Goal: Task Accomplishment & Management: Use online tool/utility

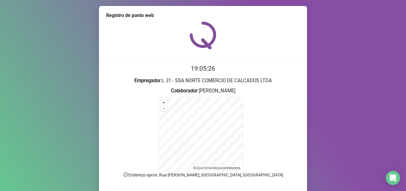
scroll to position [40, 0]
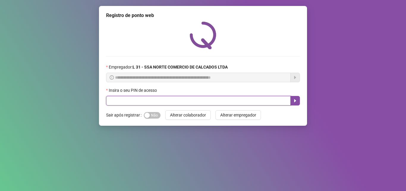
click at [144, 103] on input "text" at bounding box center [198, 101] width 185 height 10
type input "*****"
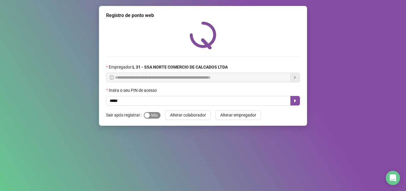
click at [153, 116] on span "Sim Não" at bounding box center [152, 115] width 17 height 7
click at [299, 101] on button "button" at bounding box center [296, 101] width 10 height 10
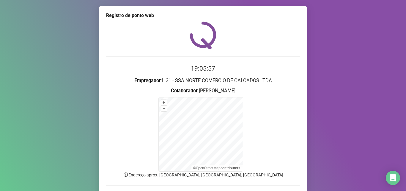
scroll to position [30, 0]
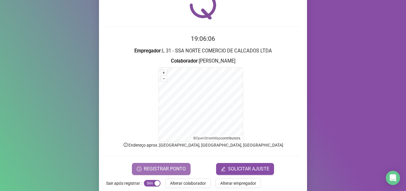
click at [153, 168] on span "REGISTRAR PONTO" at bounding box center [165, 168] width 42 height 7
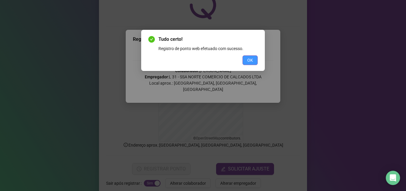
click at [248, 57] on span "OK" at bounding box center [251, 60] width 6 height 7
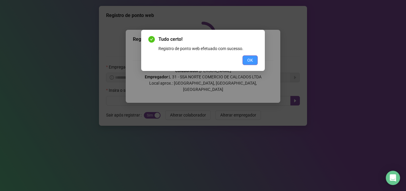
scroll to position [0, 0]
